Goal: Download file/media: Download file/media

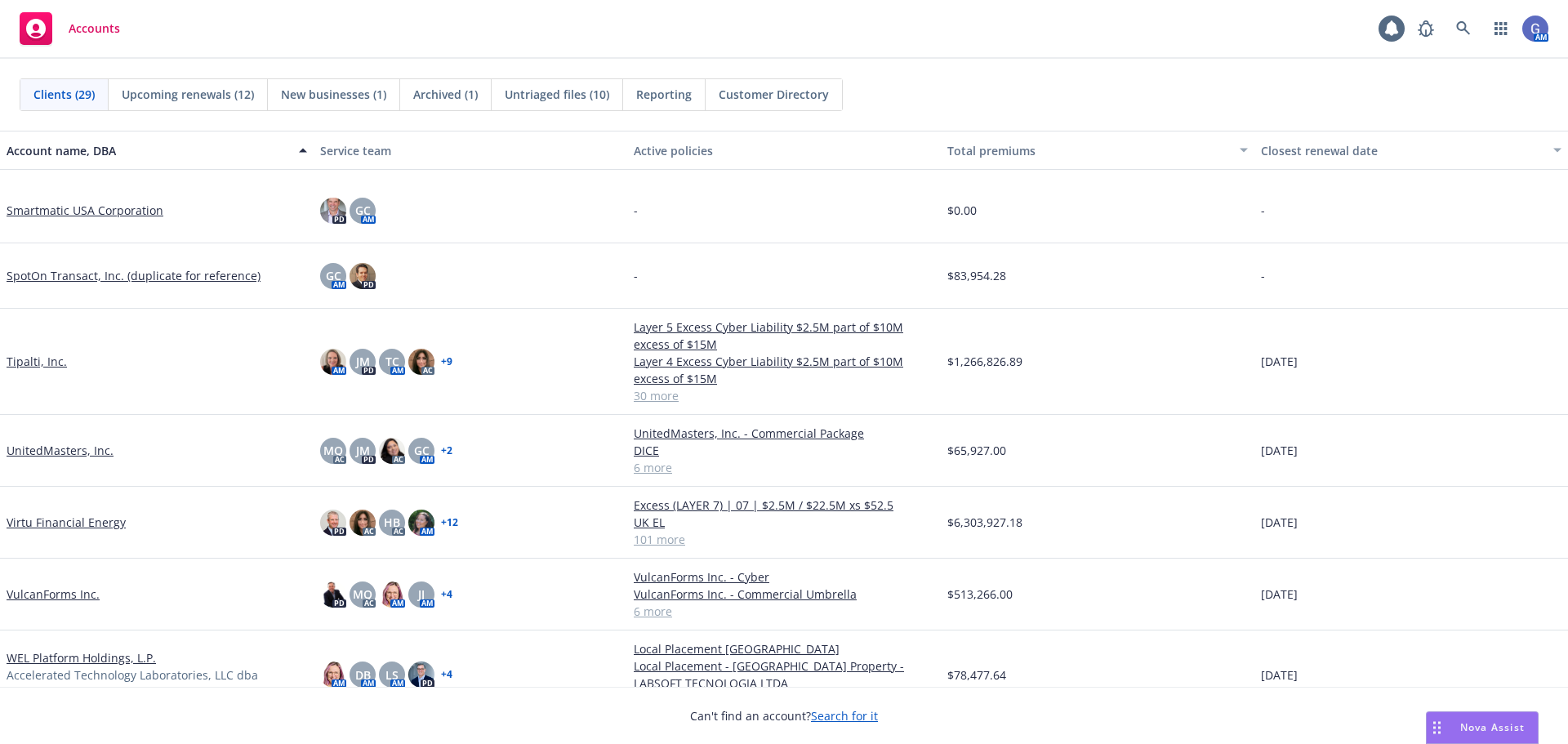
scroll to position [1388, 0]
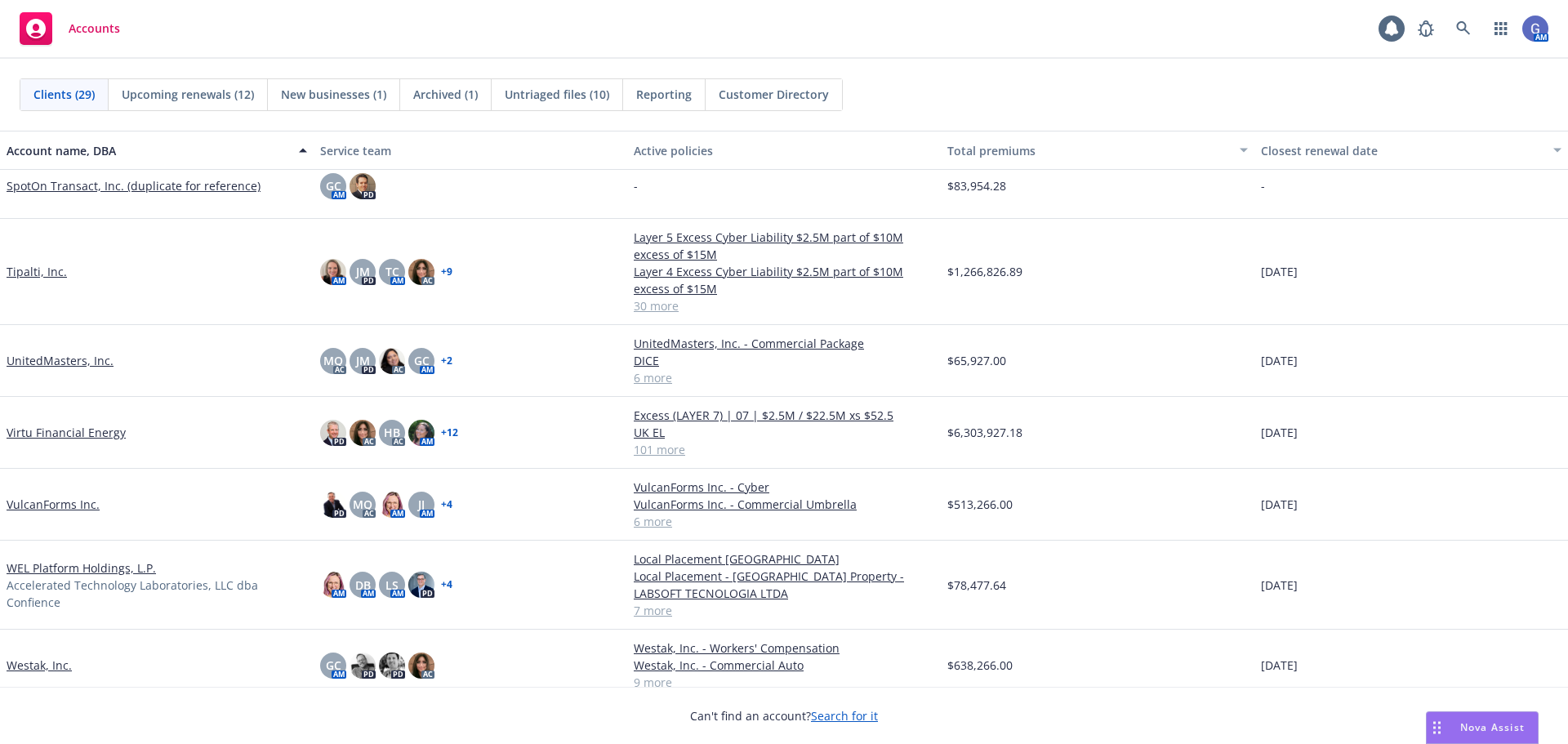
click at [74, 502] on link "VulcanForms Inc." at bounding box center [53, 504] width 93 height 17
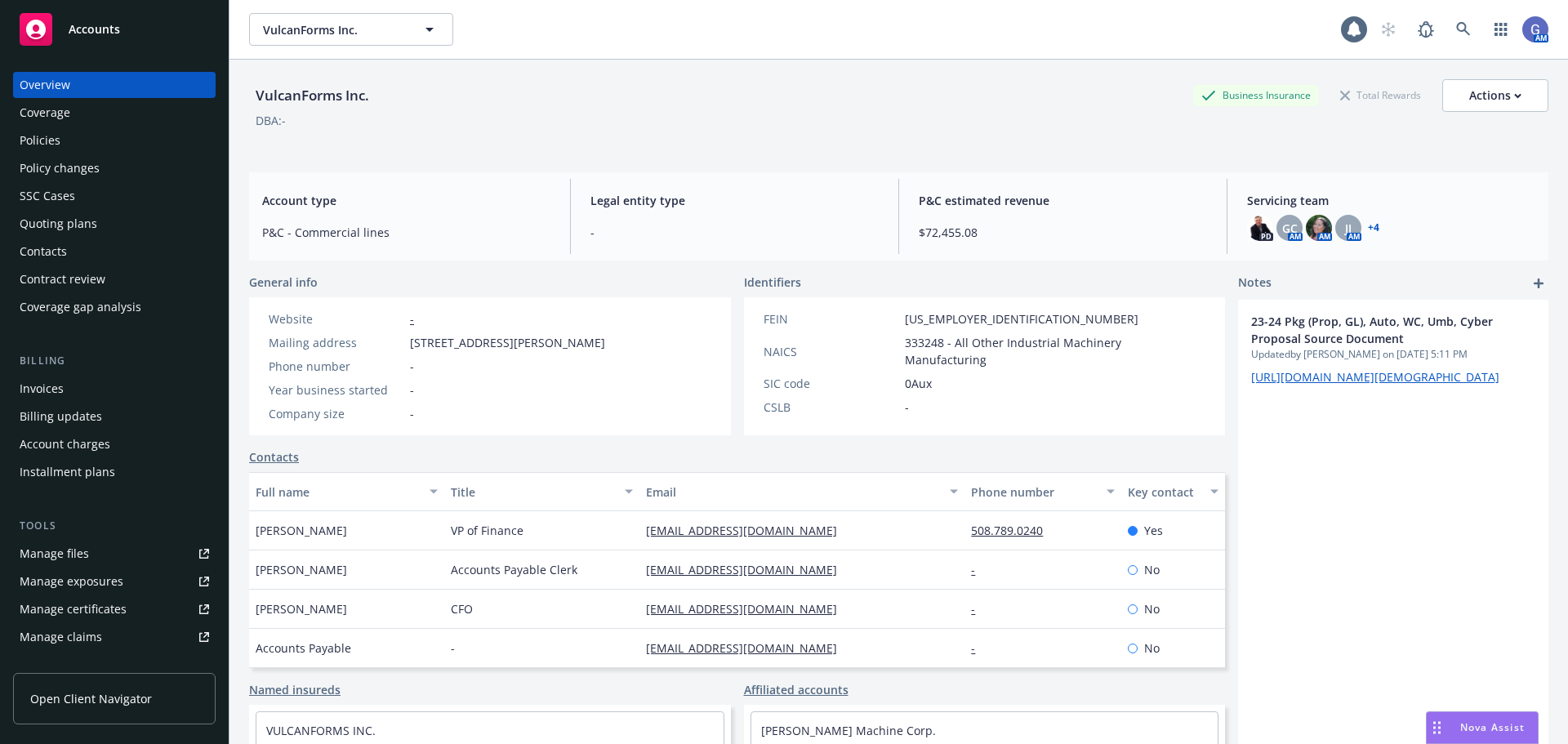
click at [66, 222] on div "Quoting plans" at bounding box center [58, 224] width 78 height 26
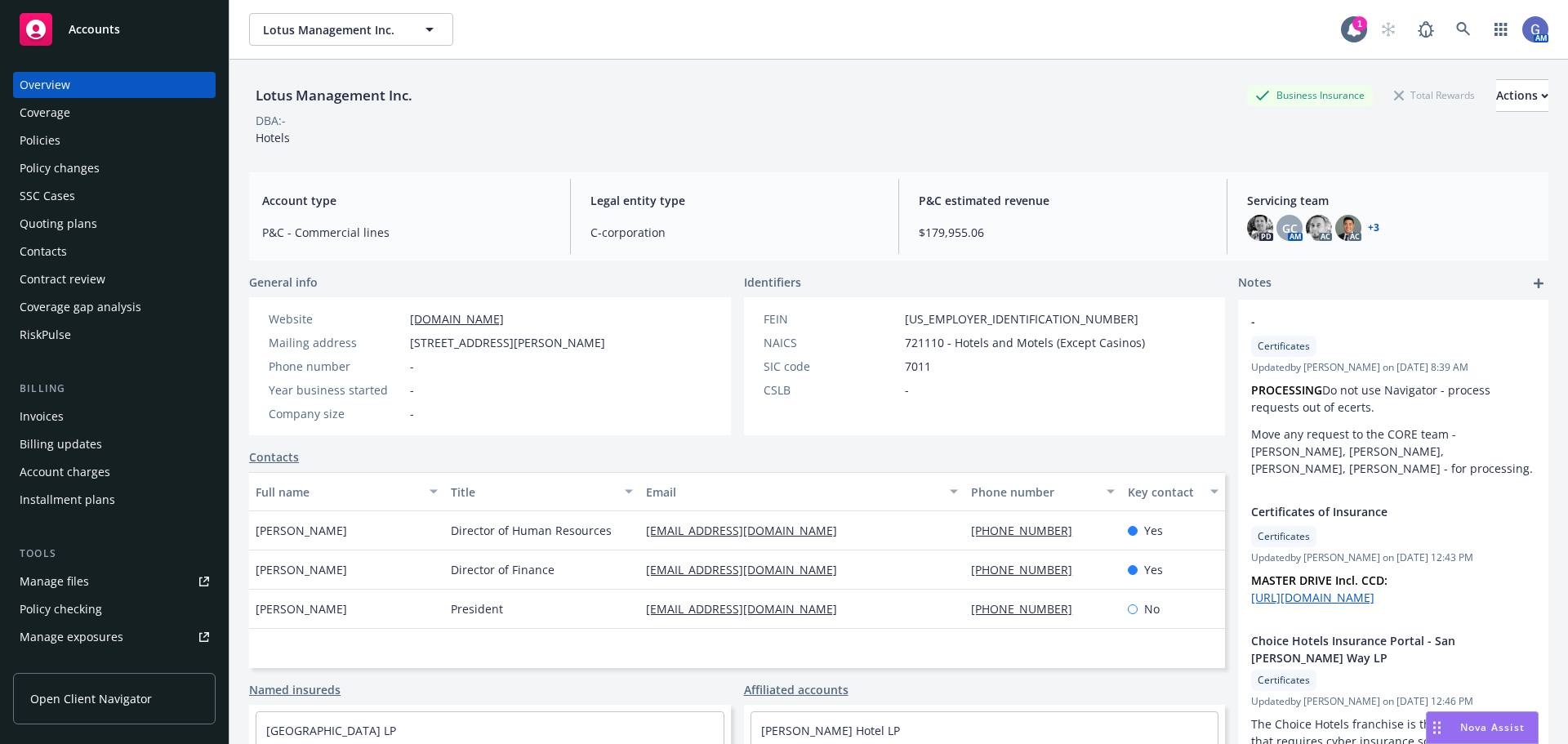
click at [30, 141] on div "Policies" at bounding box center [40, 140] width 41 height 26
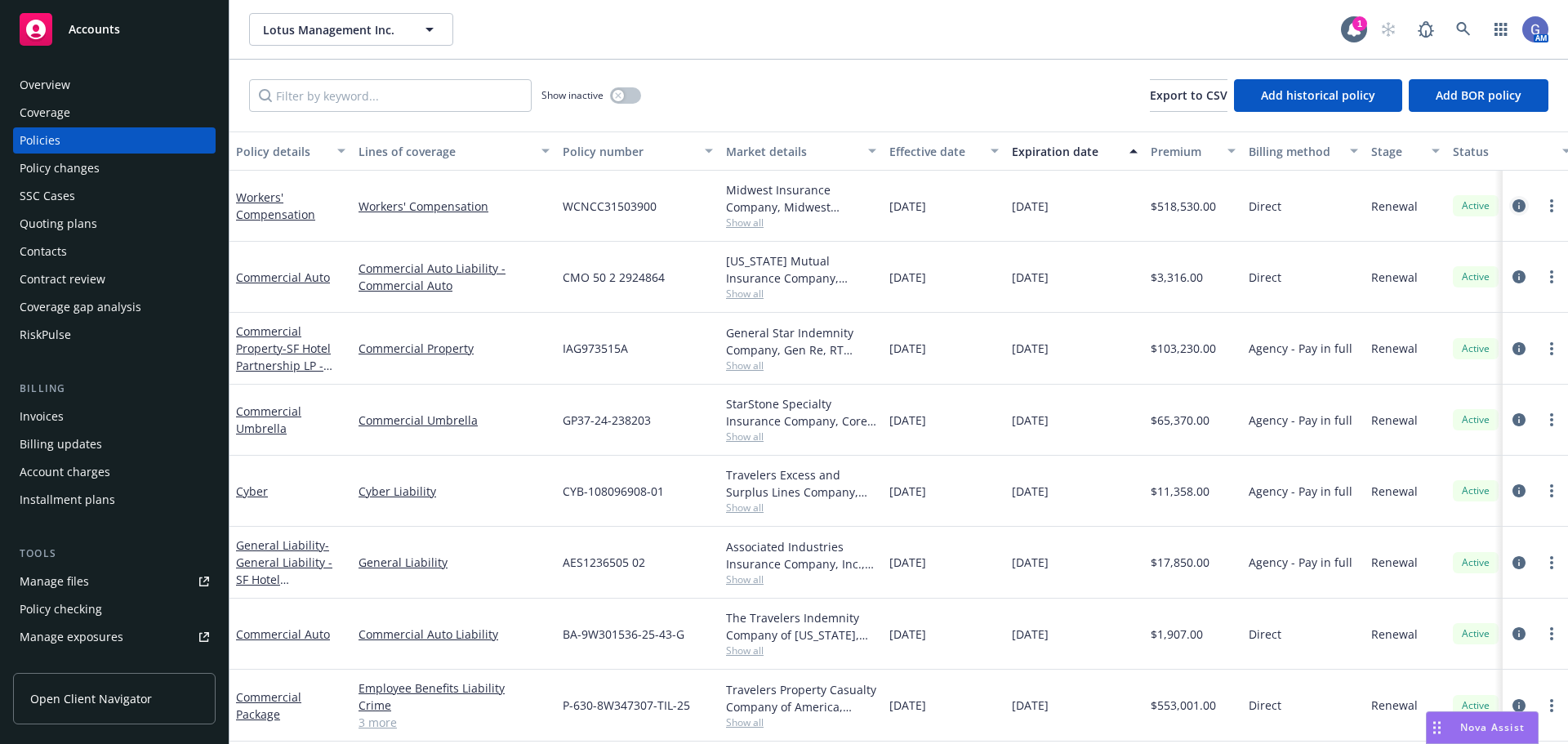
click at [1512, 203] on icon "circleInformation" at bounding box center [1519, 206] width 13 height 13
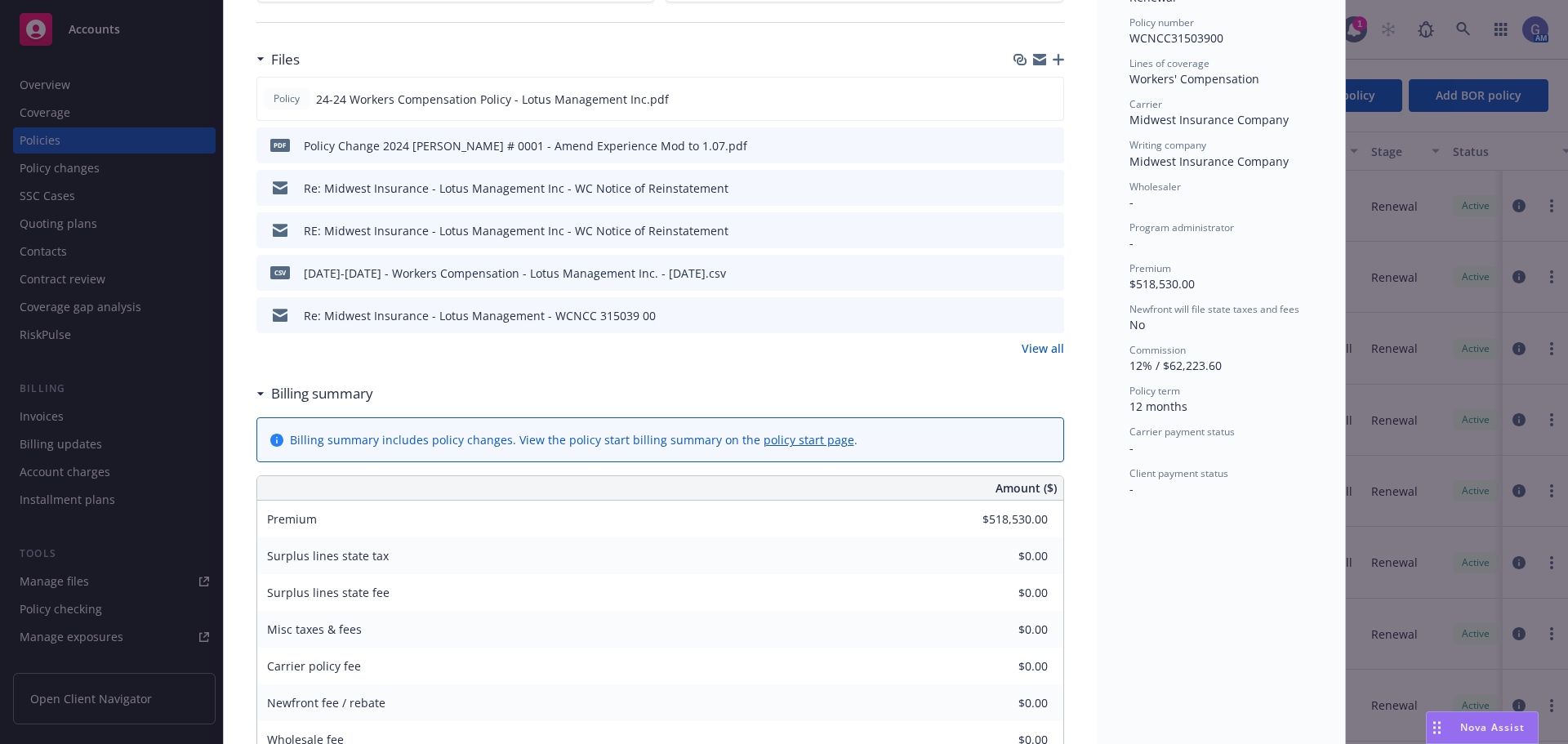
scroll to position [197, 0]
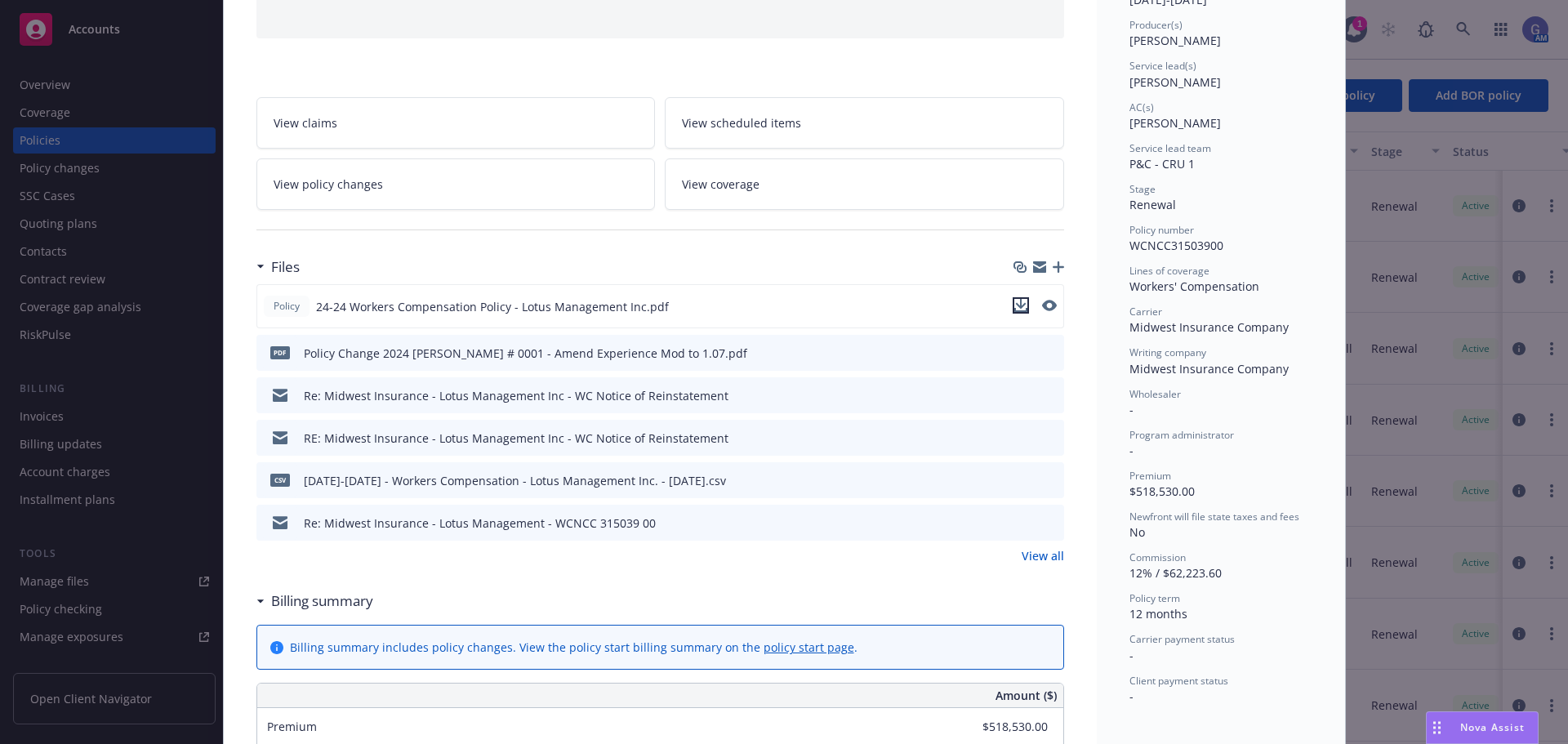
click at [1016, 303] on icon "download file" at bounding box center [1020, 306] width 13 height 13
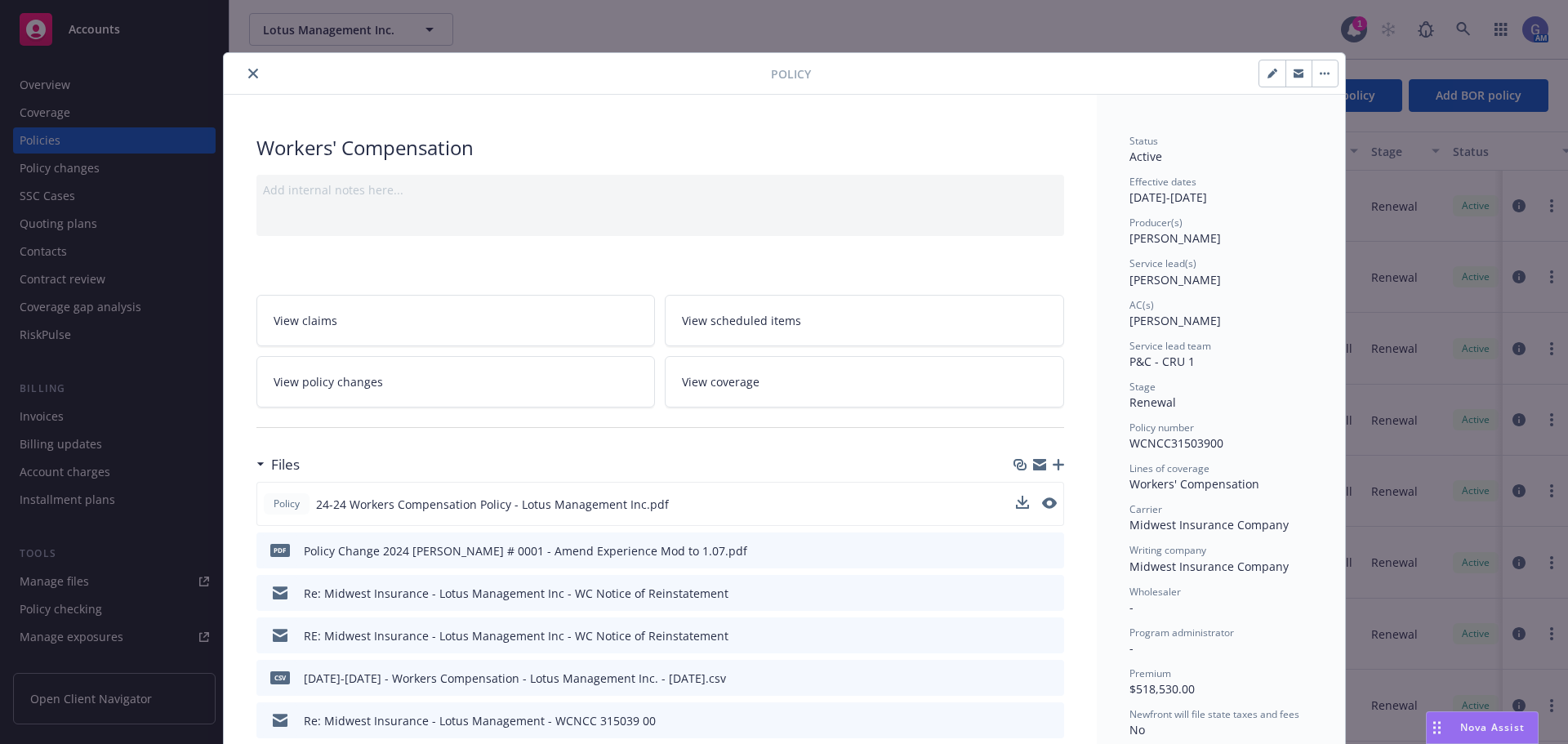
click at [248, 72] on icon "close" at bounding box center [253, 74] width 10 height 10
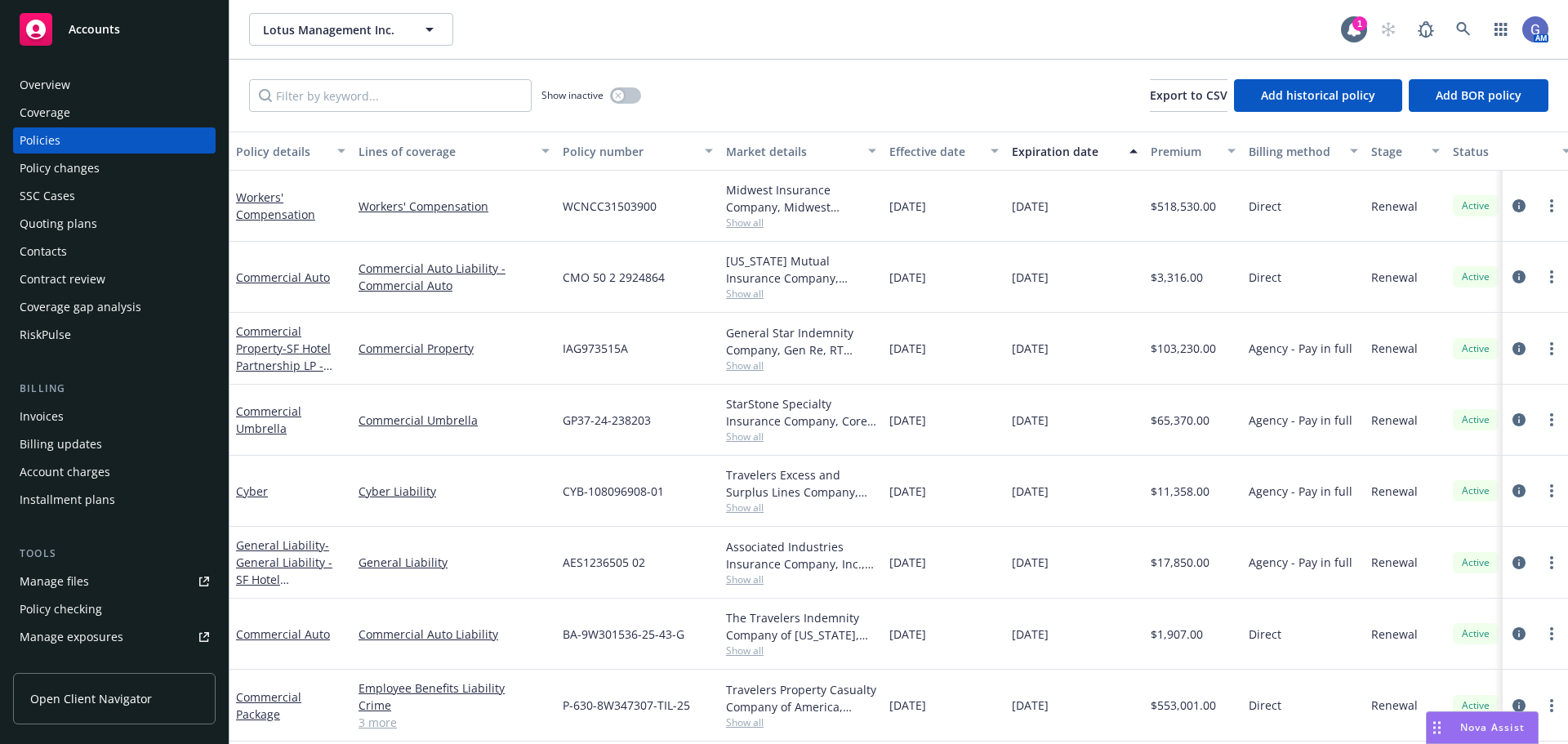
click at [49, 80] on div "Overview" at bounding box center [45, 85] width 51 height 26
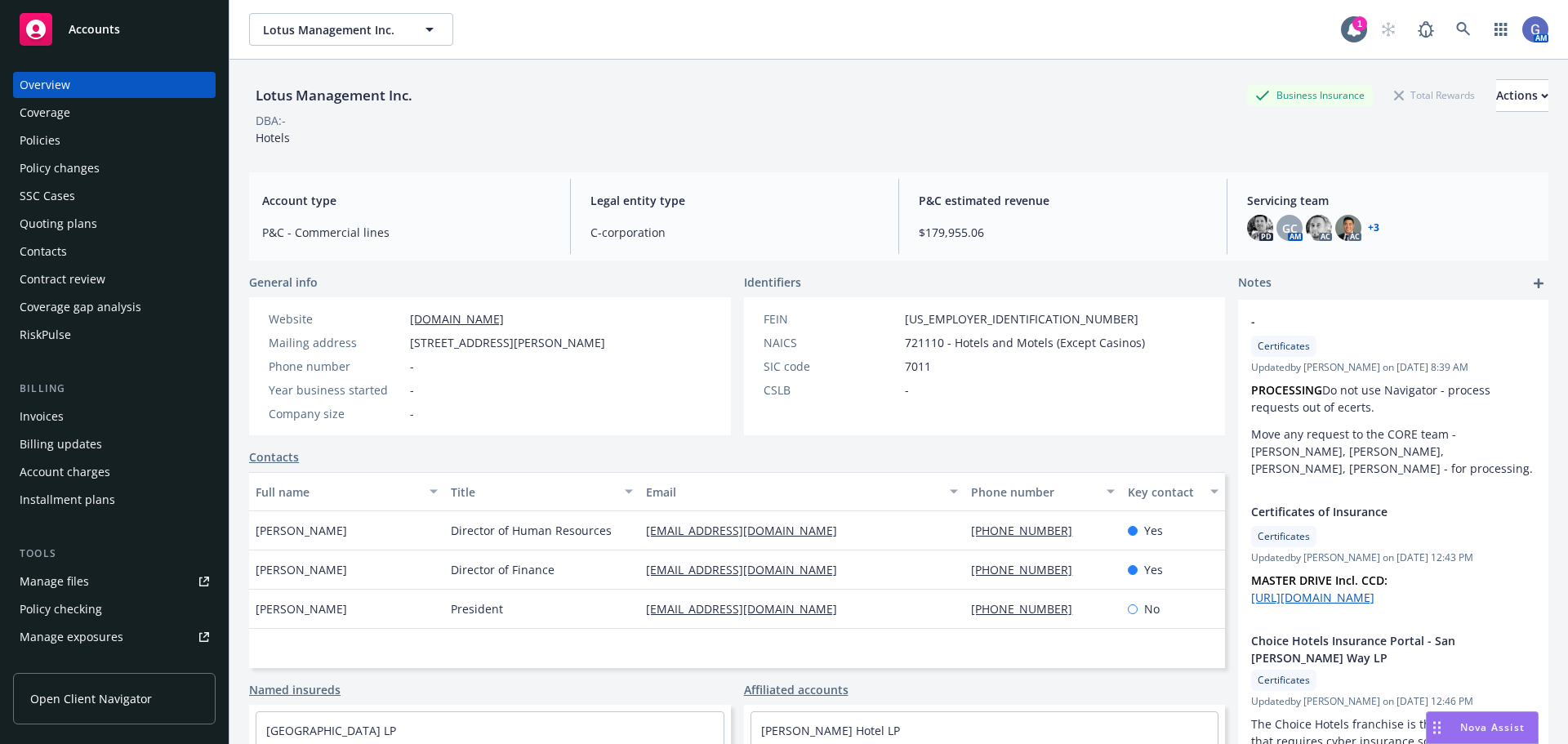
click at [1368, 224] on link "+ 3" at bounding box center [1374, 228] width 11 height 10
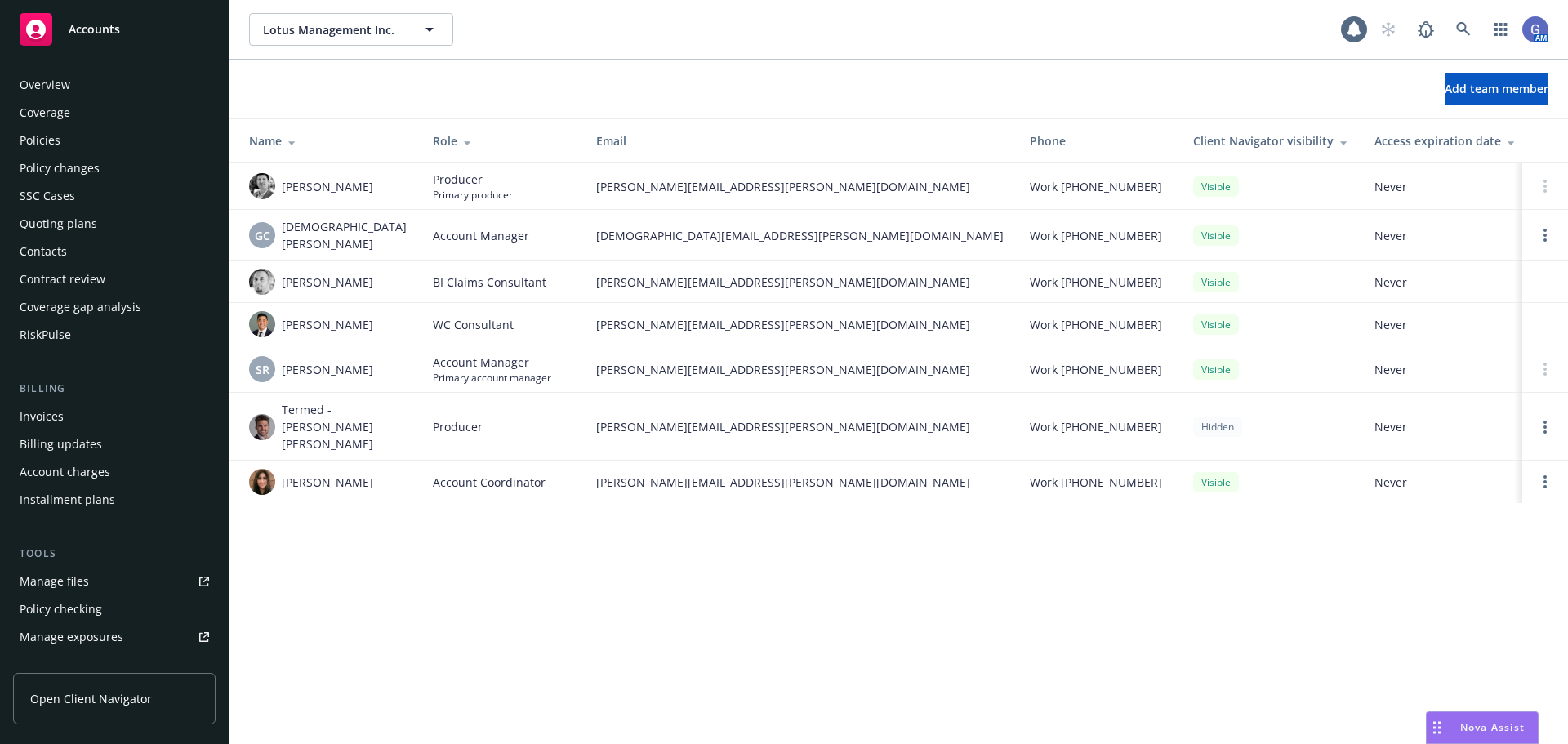
scroll to position [375, 0]
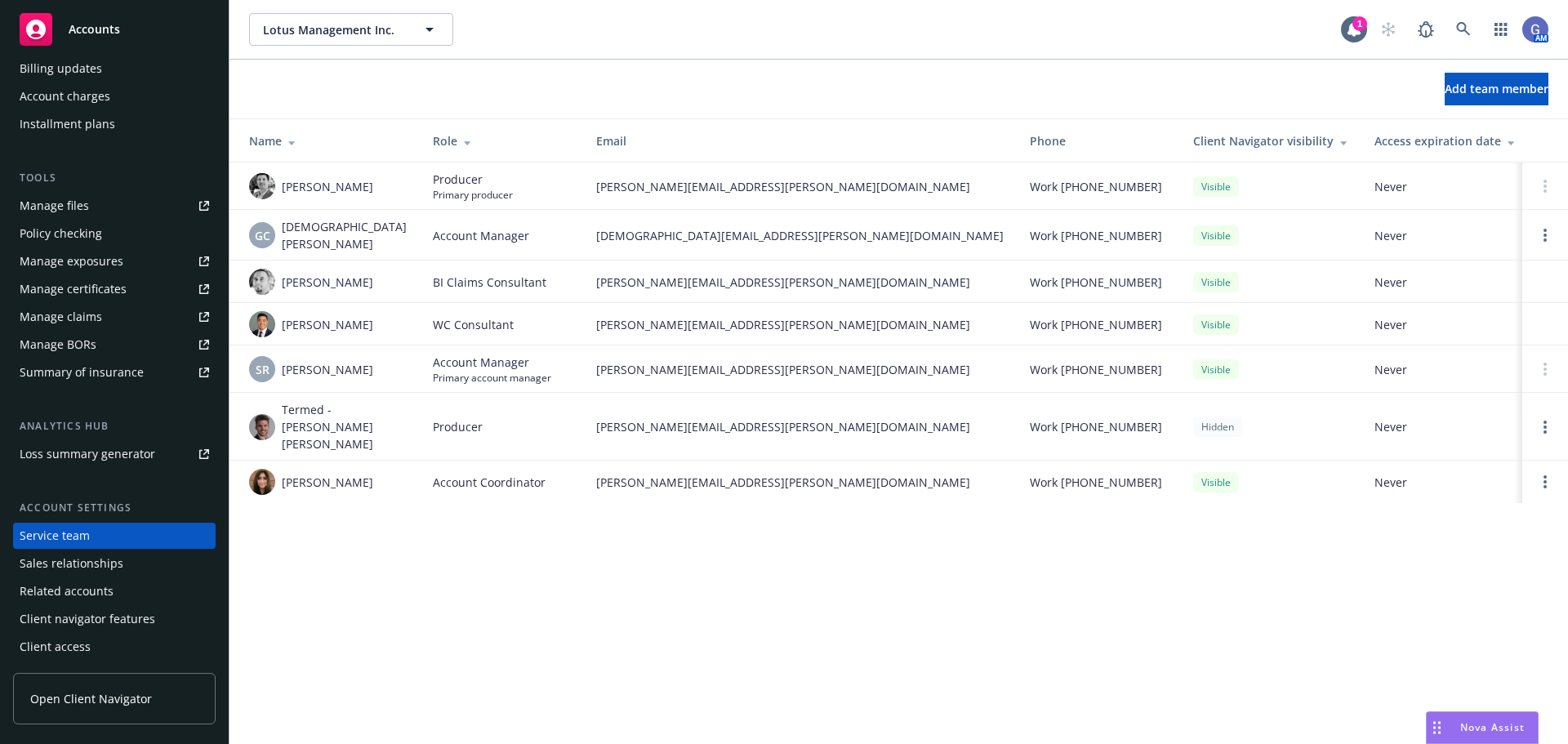
click at [50, 206] on div "Manage files" at bounding box center [54, 206] width 70 height 26
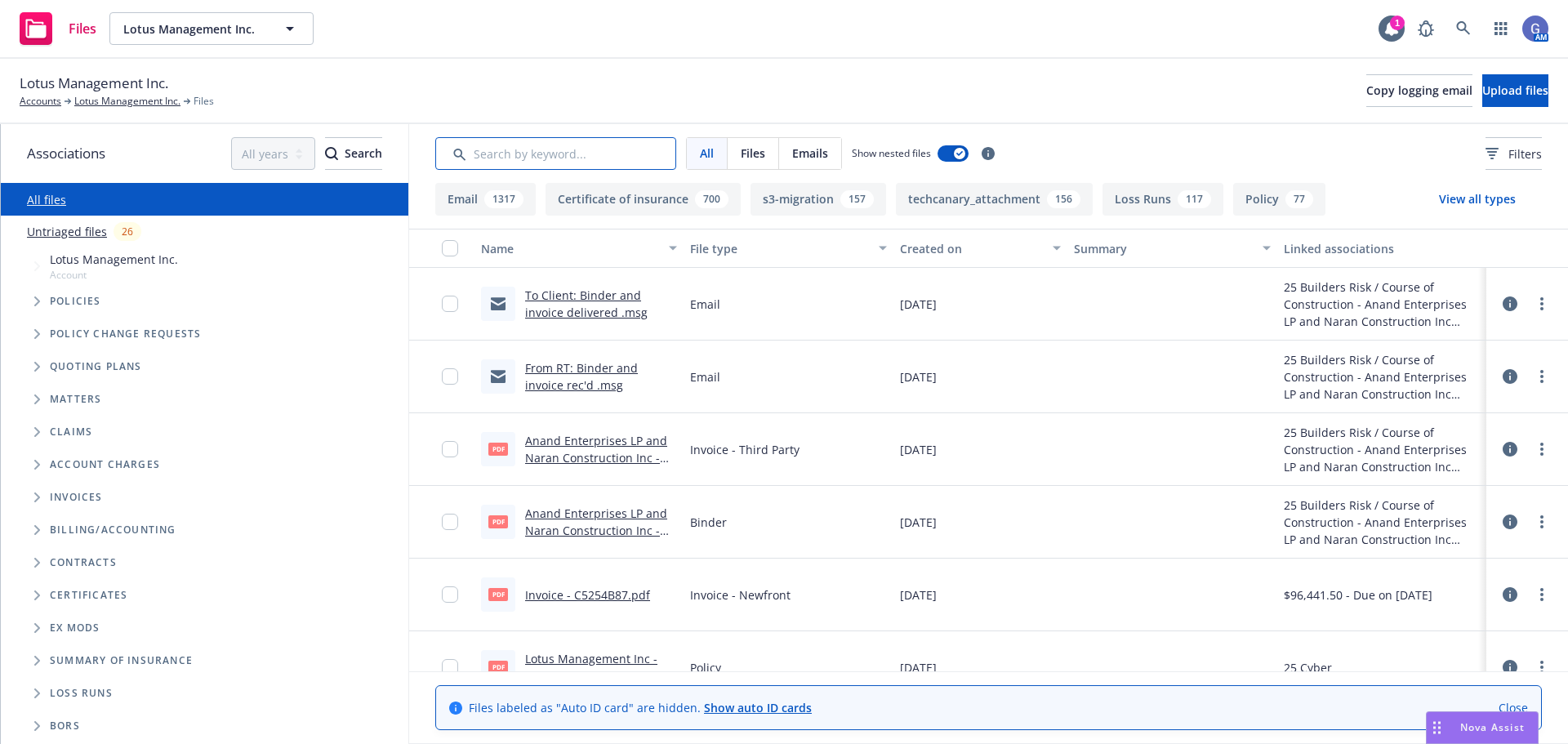
click at [506, 158] on input "Search by keyword..." at bounding box center [556, 153] width 241 height 33
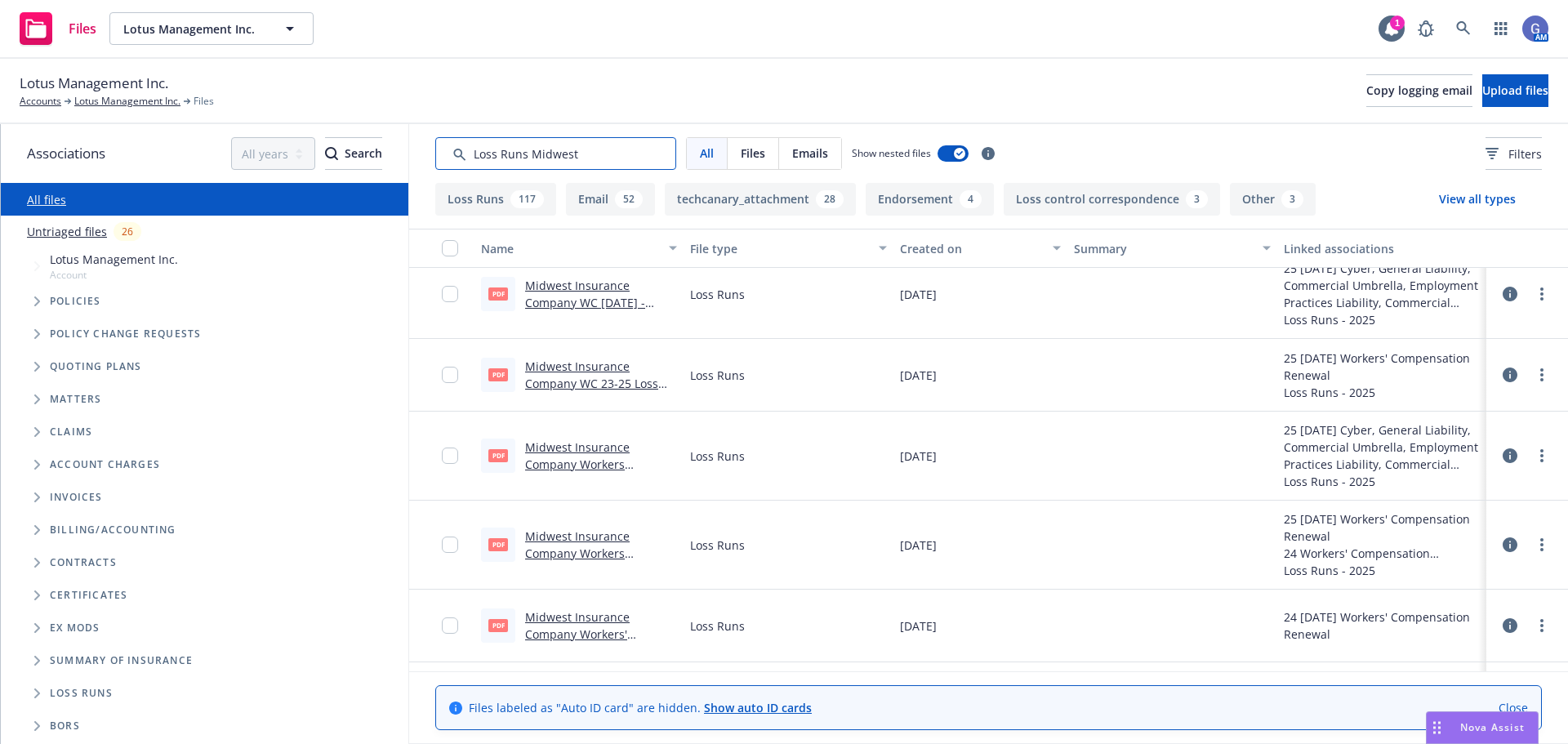
scroll to position [245, 0]
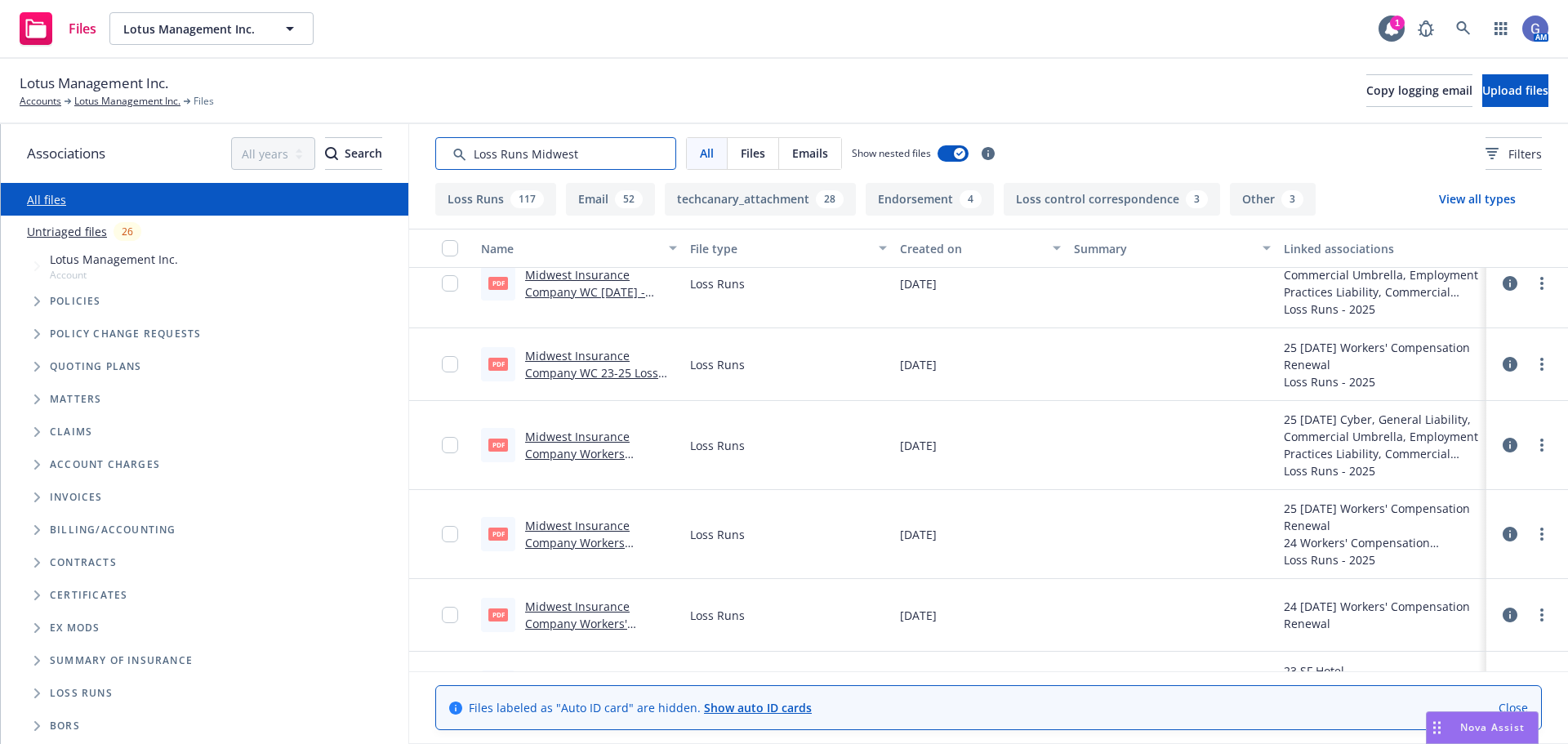
type input "Loss Runs Midwest"
click at [584, 355] on link "Midwest Insurance Company WC 23-25 Loss Runs - Valued 07-31-2025.pdf" at bounding box center [594, 372] width 138 height 50
click at [38, 306] on icon "Tree Example" at bounding box center [38, 302] width 7 height 10
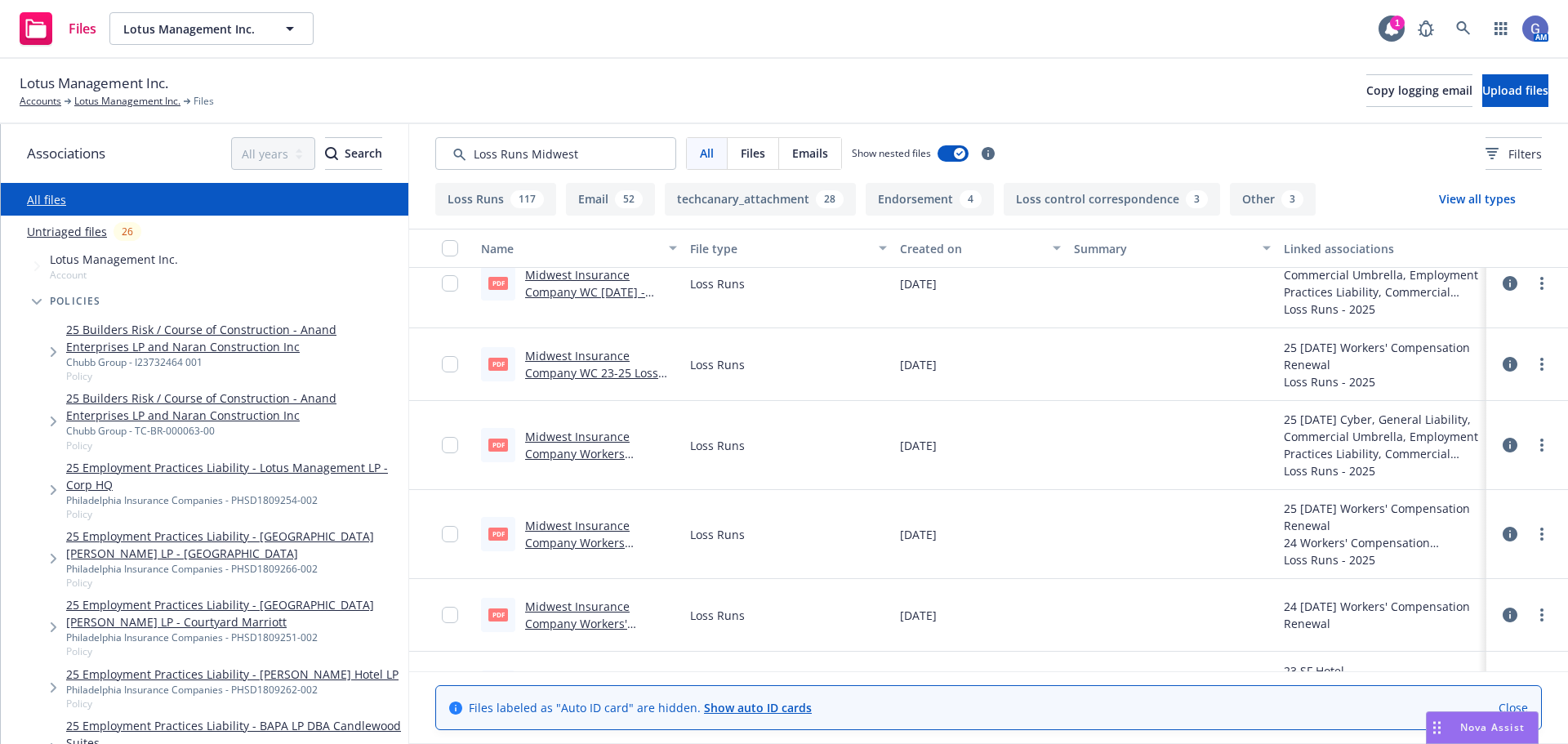
click at [52, 299] on span "Policies" at bounding box center [75, 302] width 52 height 10
click at [112, 99] on link "Lotus Management Inc." at bounding box center [128, 102] width 107 height 15
